Goal: Task Accomplishment & Management: Manage account settings

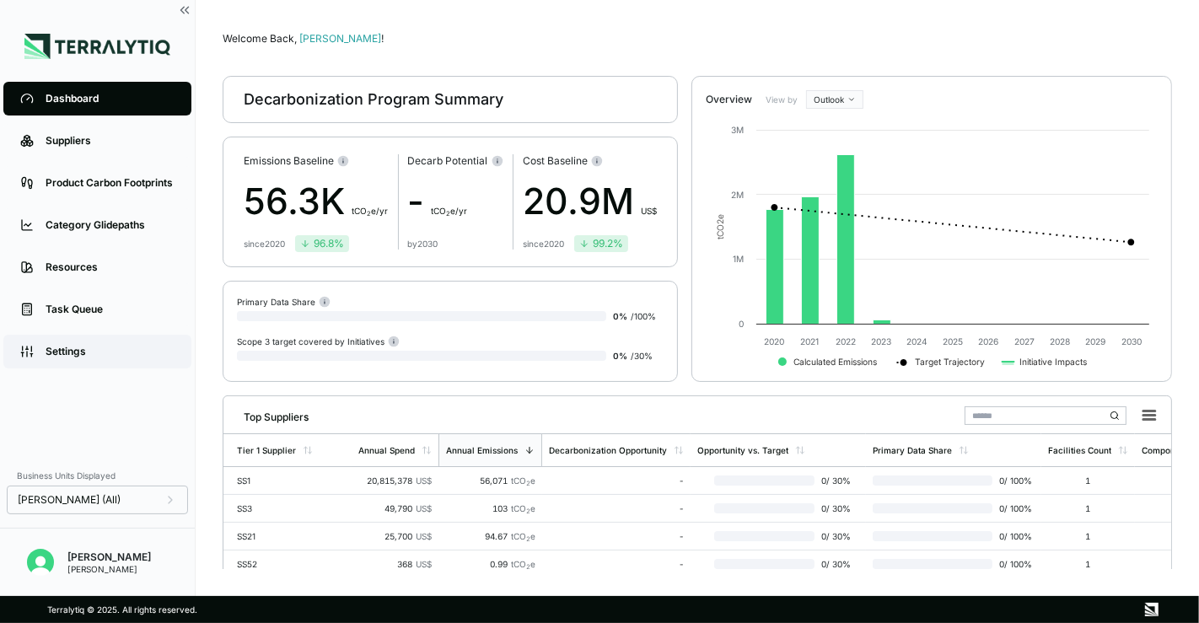
click at [95, 339] on link "Settings" at bounding box center [97, 352] width 188 height 34
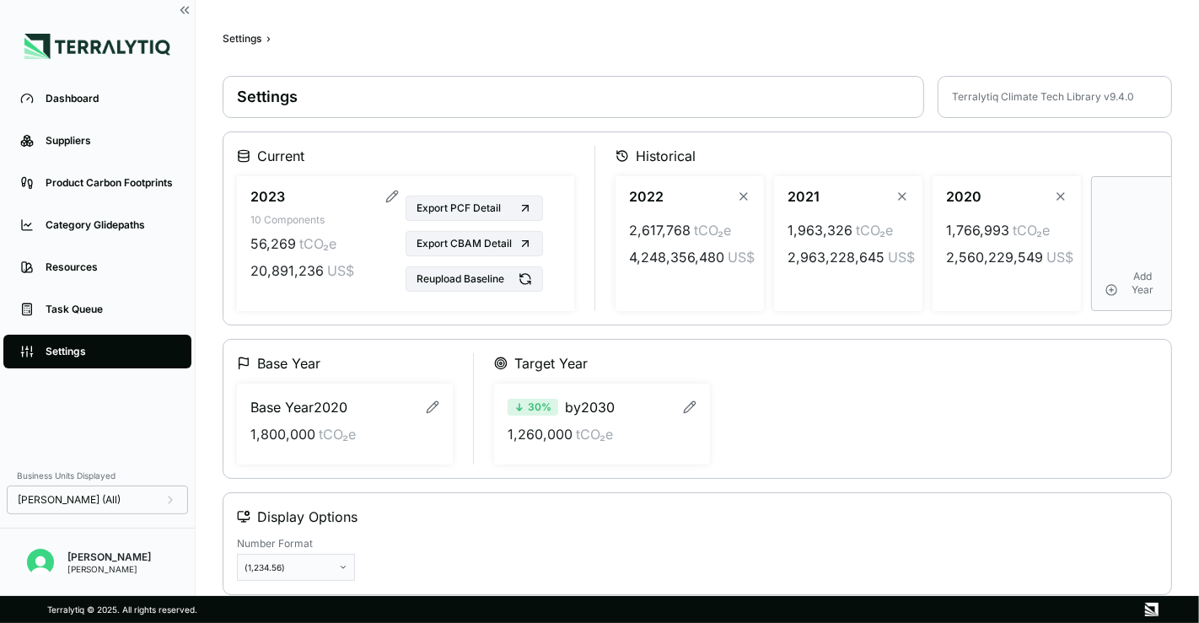
click at [325, 329] on div "Settings Terralytiq Climate Tech Library v 9.4.0 Current 2023 10 Components 56,…" at bounding box center [698, 336] width 950 height 520
